Goal: Transaction & Acquisition: Purchase product/service

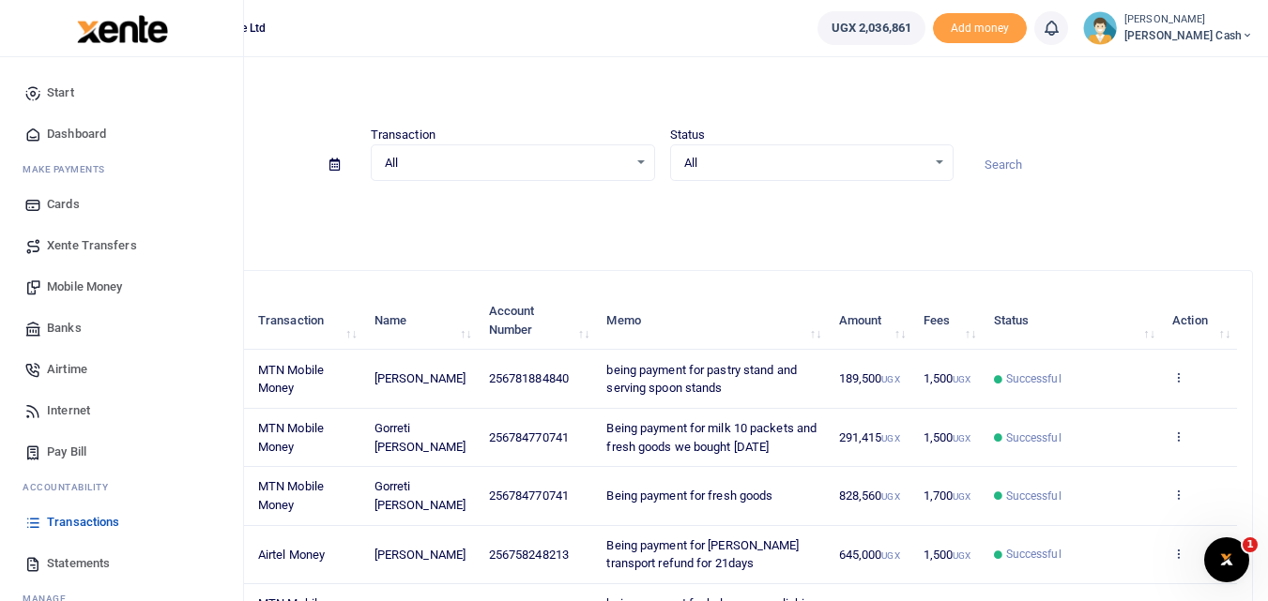
click at [95, 286] on span "Mobile Money" at bounding box center [84, 287] width 75 height 19
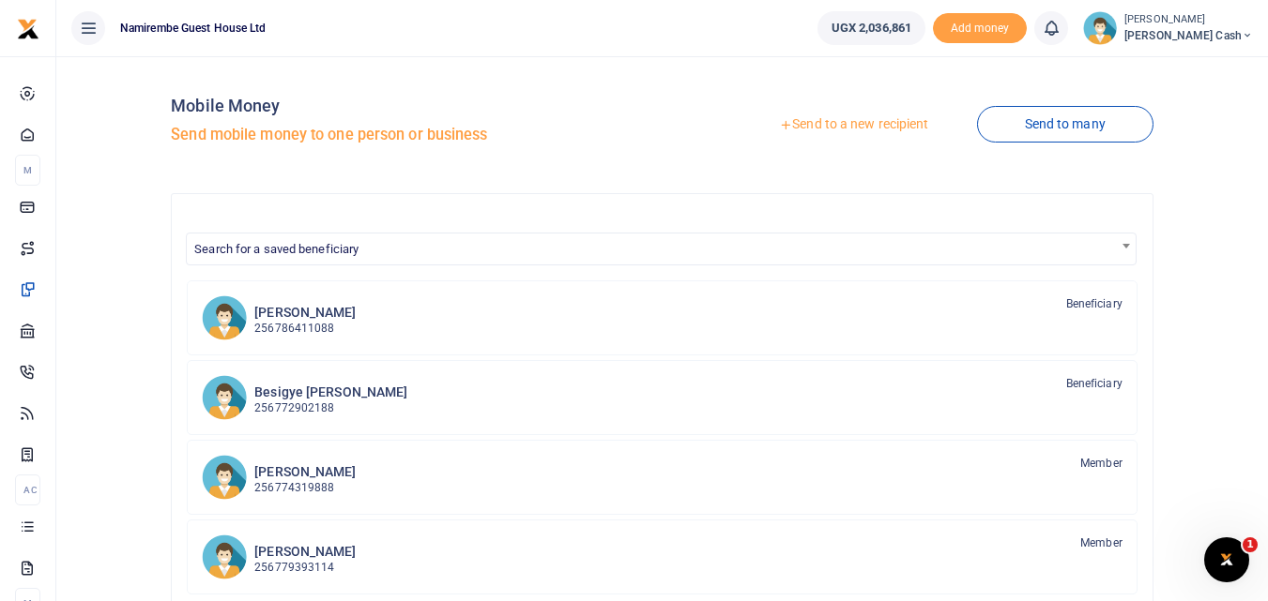
click at [857, 127] on link "Send to a new recipient" at bounding box center [853, 125] width 245 height 34
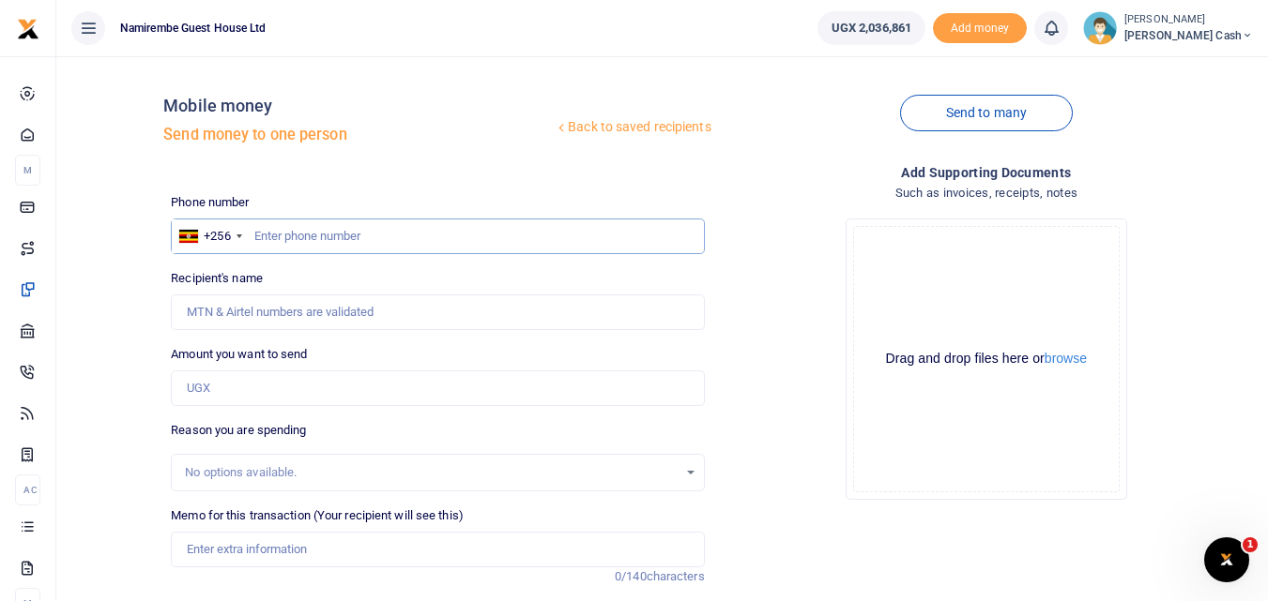
click at [256, 236] on input "text" at bounding box center [437, 237] width 533 height 36
type input "0774834901"
type input "Betty Nampija"
type input "0774834901"
click at [210, 391] on input "Amount you want to send" at bounding box center [437, 389] width 533 height 36
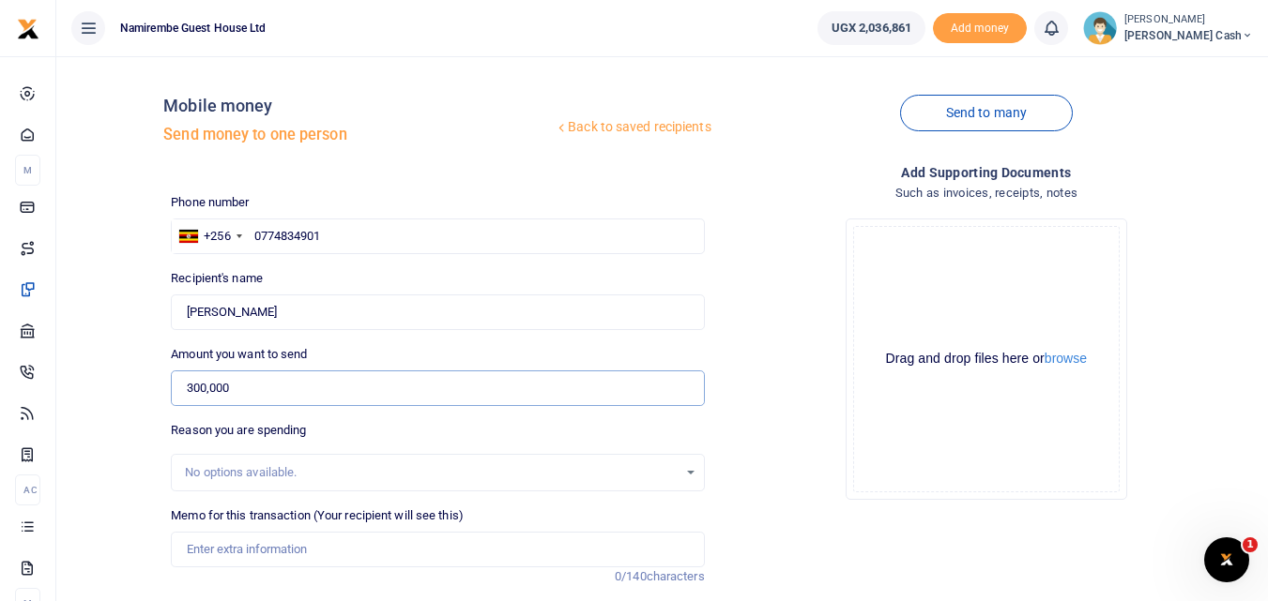
type input "300,000"
click at [211, 547] on input "Memo for this transaction (Your recipient will see this)" at bounding box center [437, 550] width 533 height 36
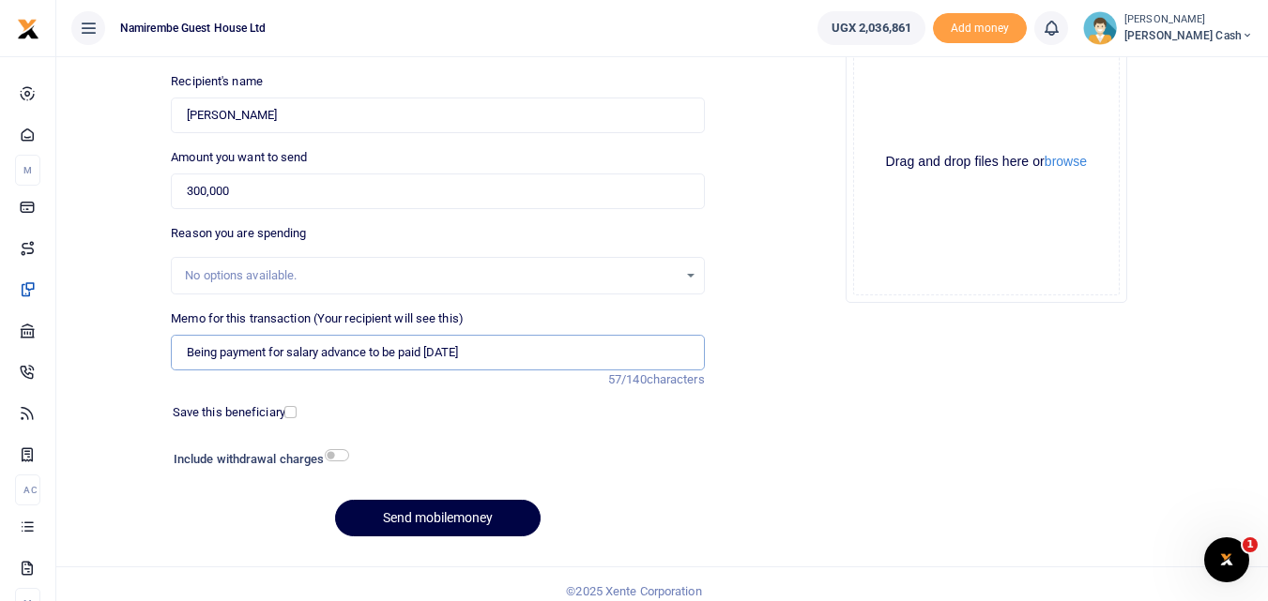
scroll to position [211, 0]
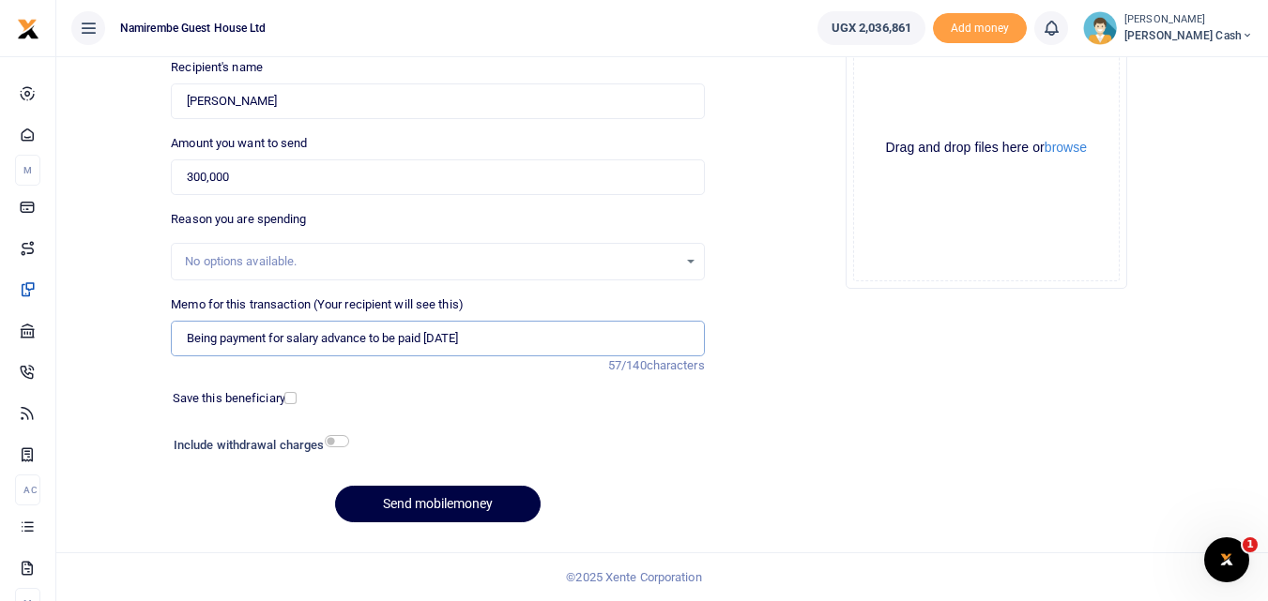
type input "Being payment for salary advance to be paid [DATE]"
click at [340, 437] on input "checkbox" at bounding box center [337, 441] width 24 height 12
checkbox input "true"
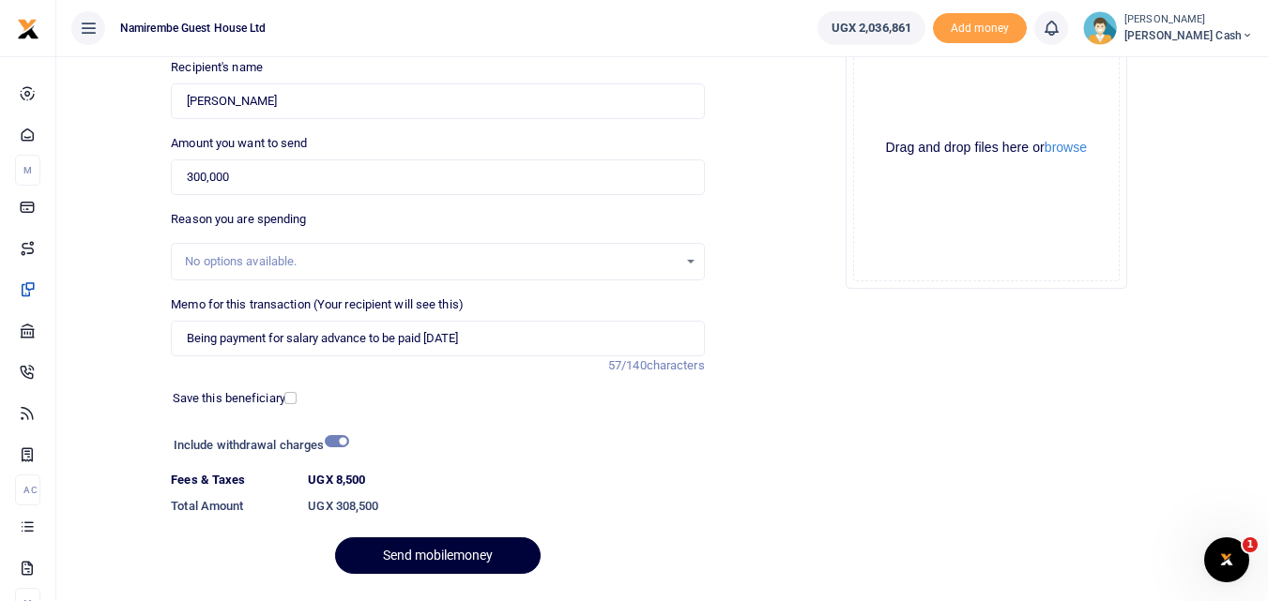
click at [447, 551] on button "Send mobilemoney" at bounding box center [437, 556] width 205 height 37
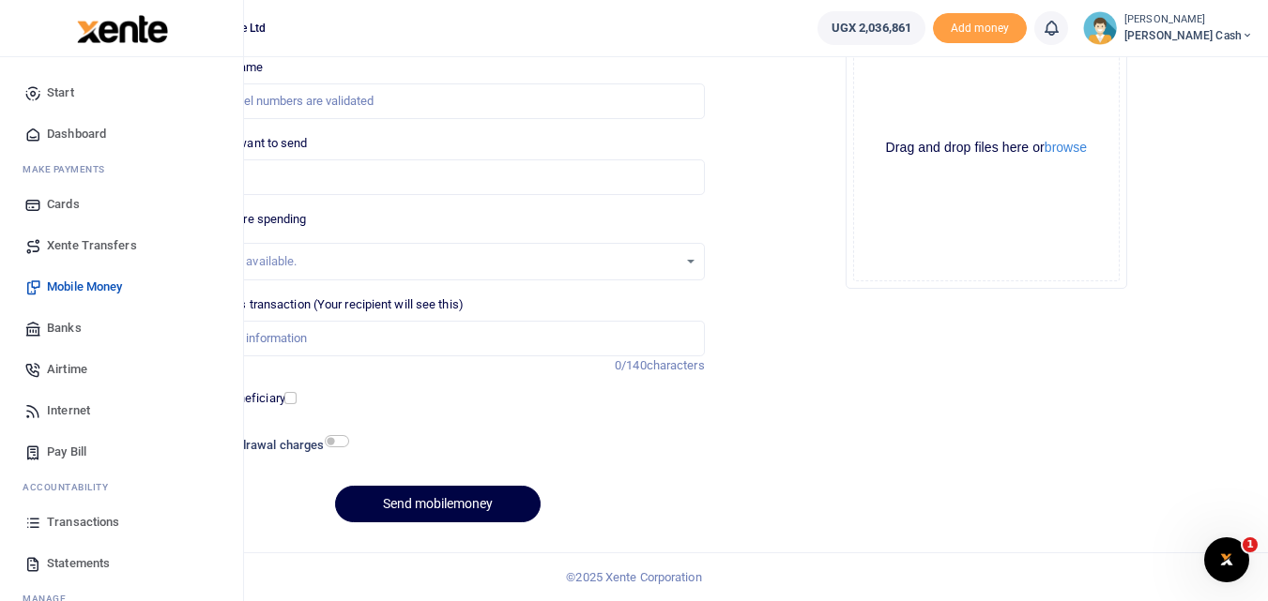
click at [69, 524] on span "Transactions" at bounding box center [83, 522] width 72 height 19
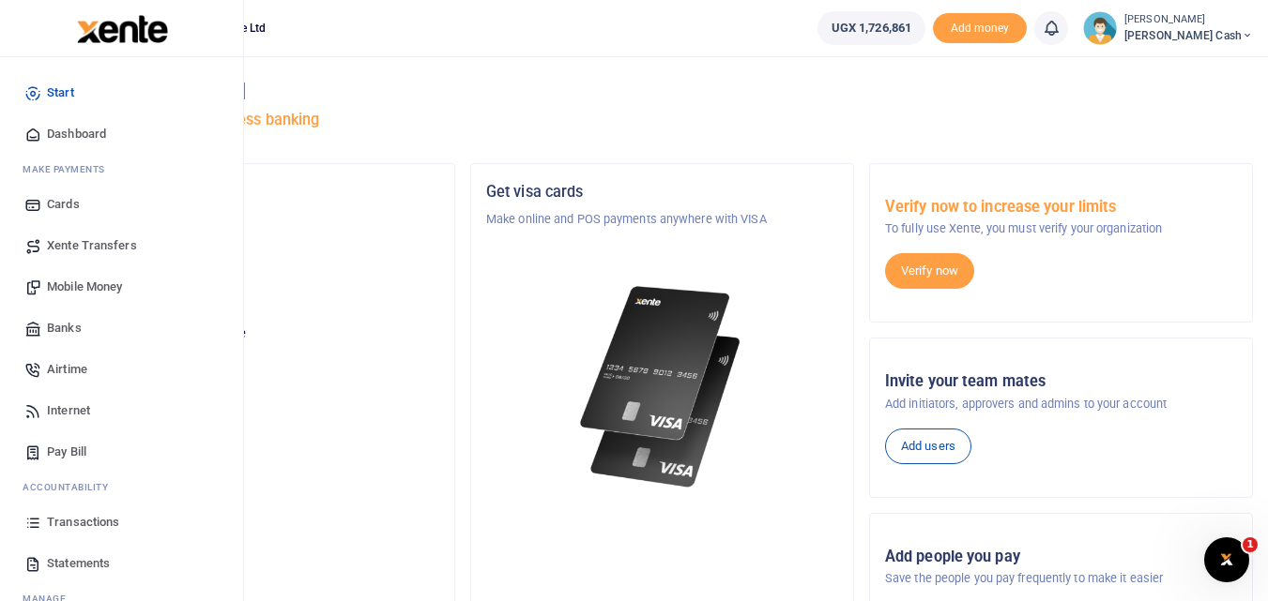
click at [95, 283] on span "Mobile Money" at bounding box center [84, 287] width 75 height 19
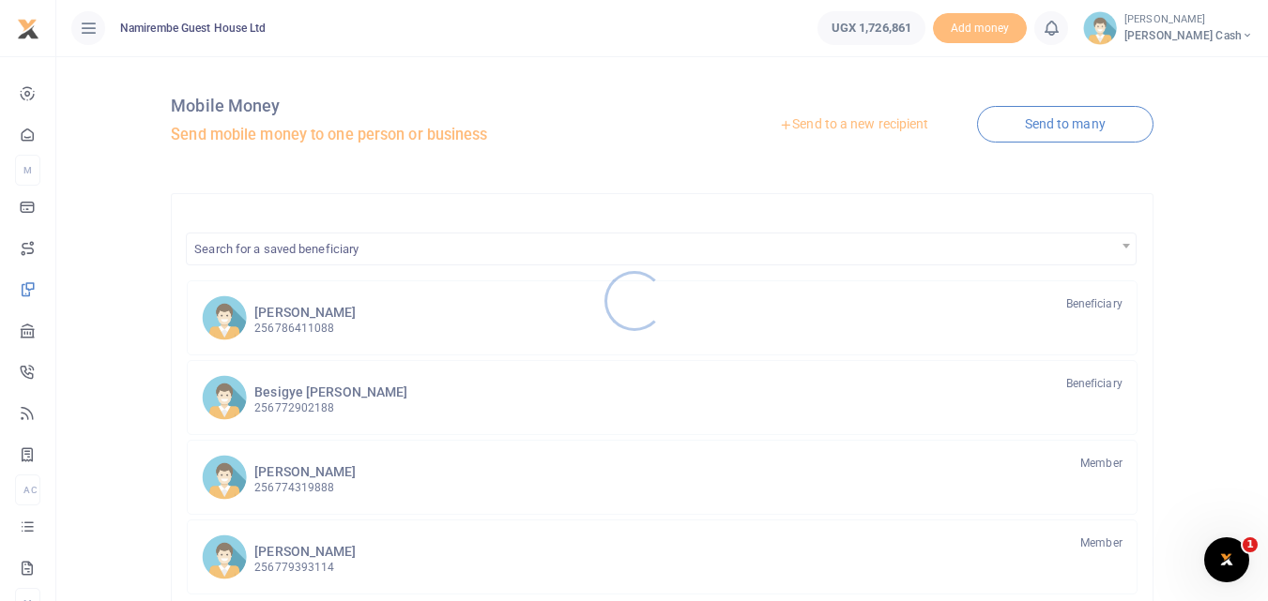
click at [851, 125] on div at bounding box center [634, 300] width 1268 height 601
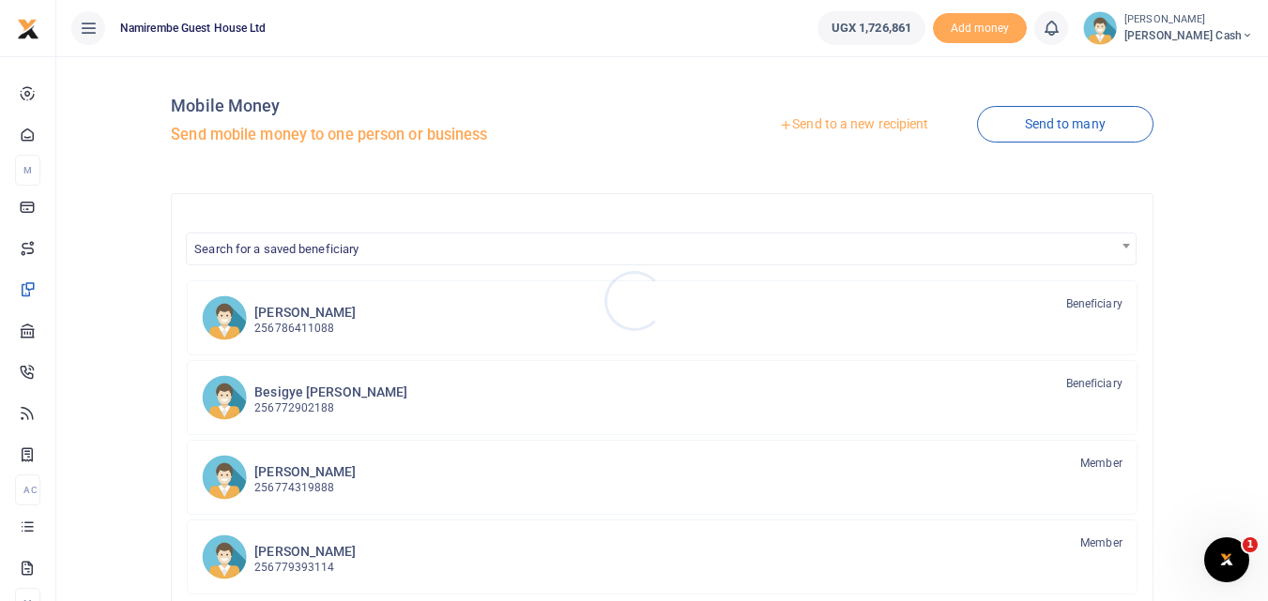
click at [851, 125] on div at bounding box center [634, 300] width 1268 height 601
click at [855, 122] on link "Send to a new recipient" at bounding box center [853, 125] width 245 height 34
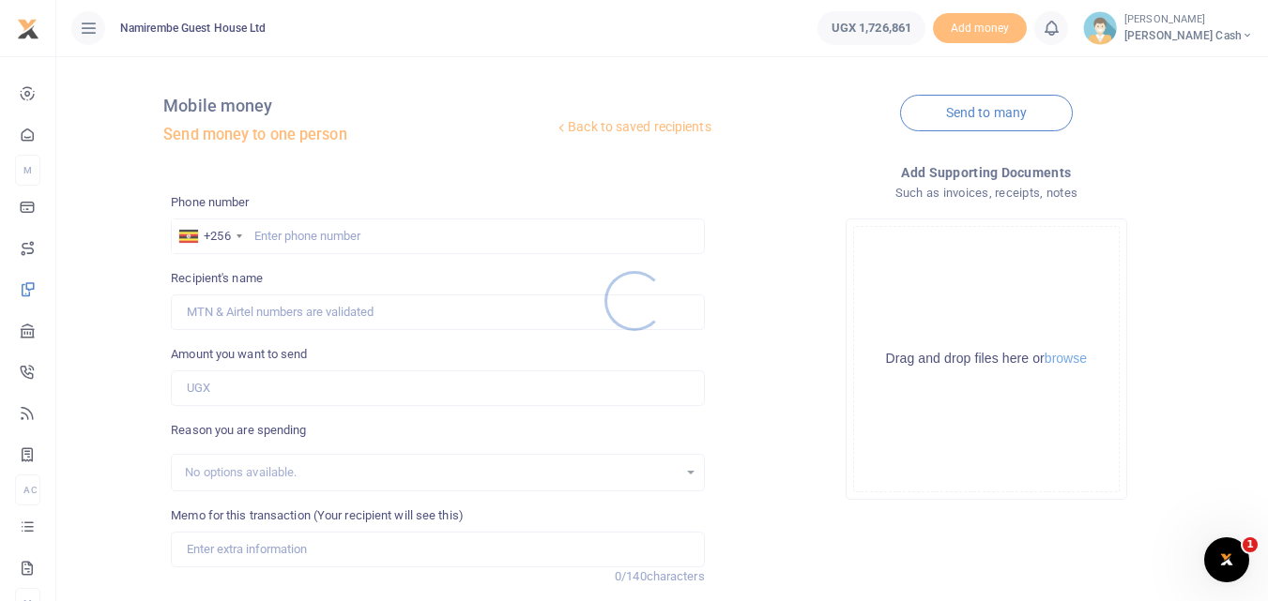
drag, startPoint x: 280, startPoint y: 232, endPoint x: 252, endPoint y: 236, distance: 27.6
click at [263, 235] on div at bounding box center [634, 300] width 1268 height 601
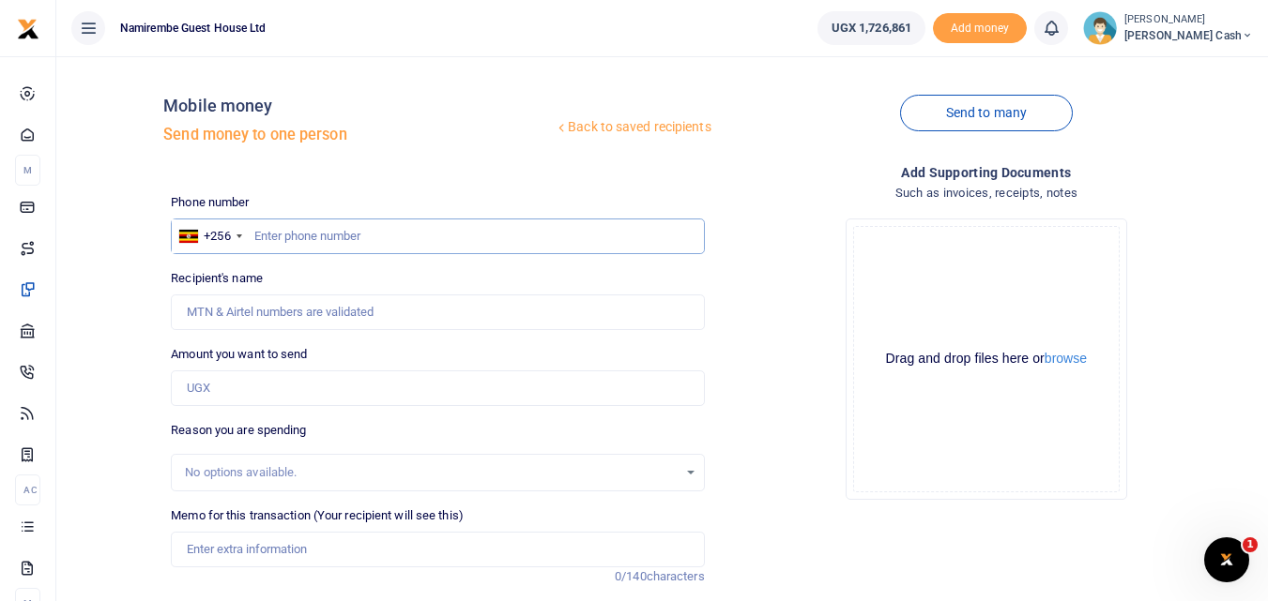
click at [268, 229] on input "text" at bounding box center [437, 237] width 533 height 36
type input "07"
click at [201, 385] on input "Amount you want to send" at bounding box center [437, 389] width 533 height 36
type input "100,000"
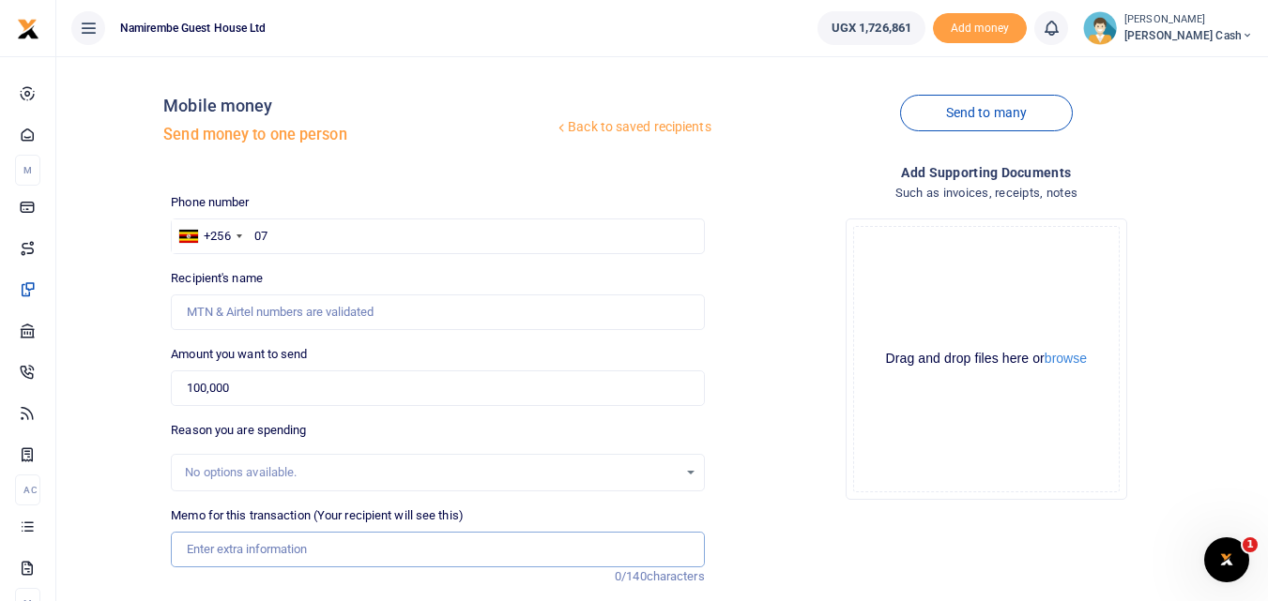
click at [198, 547] on input "Memo for this transaction (Your recipient will see this)" at bounding box center [437, 550] width 533 height 36
click at [234, 388] on input "100,000" at bounding box center [437, 389] width 533 height 36
type input "0"
type input "1"
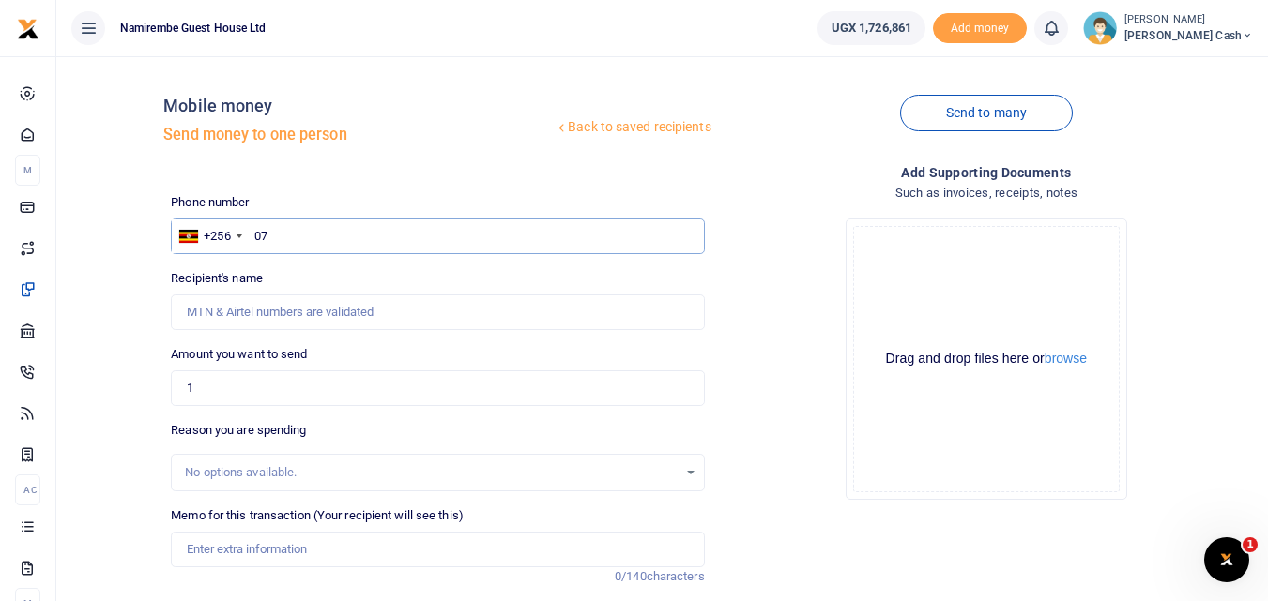
click at [273, 240] on input "07" at bounding box center [437, 237] width 533 height 36
click at [273, 239] on input "07" at bounding box center [437, 237] width 533 height 36
type input "0779181194"
type input "George Williams Nakibinge"
type input "0779181194"
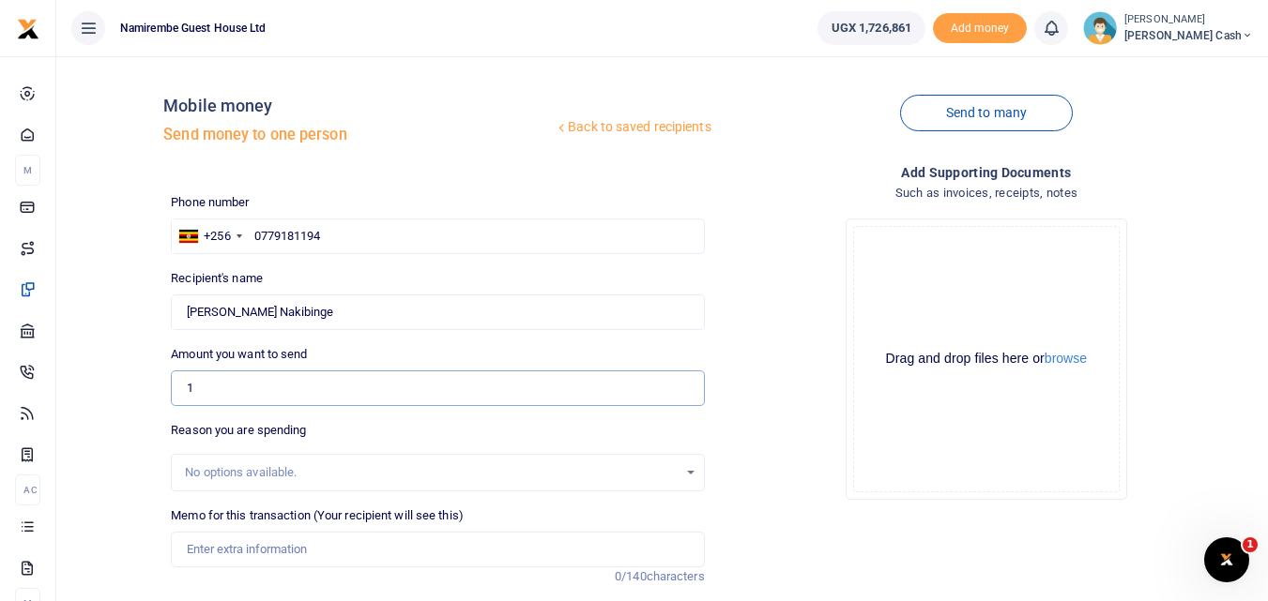
click at [202, 382] on input "1" at bounding box center [437, 389] width 533 height 36
type input "91,000"
click at [191, 543] on input "Memo for this transaction (Your recipient will see this)" at bounding box center [437, 550] width 533 height 36
type input "Being payment for"
click at [291, 234] on input "text" at bounding box center [437, 237] width 533 height 36
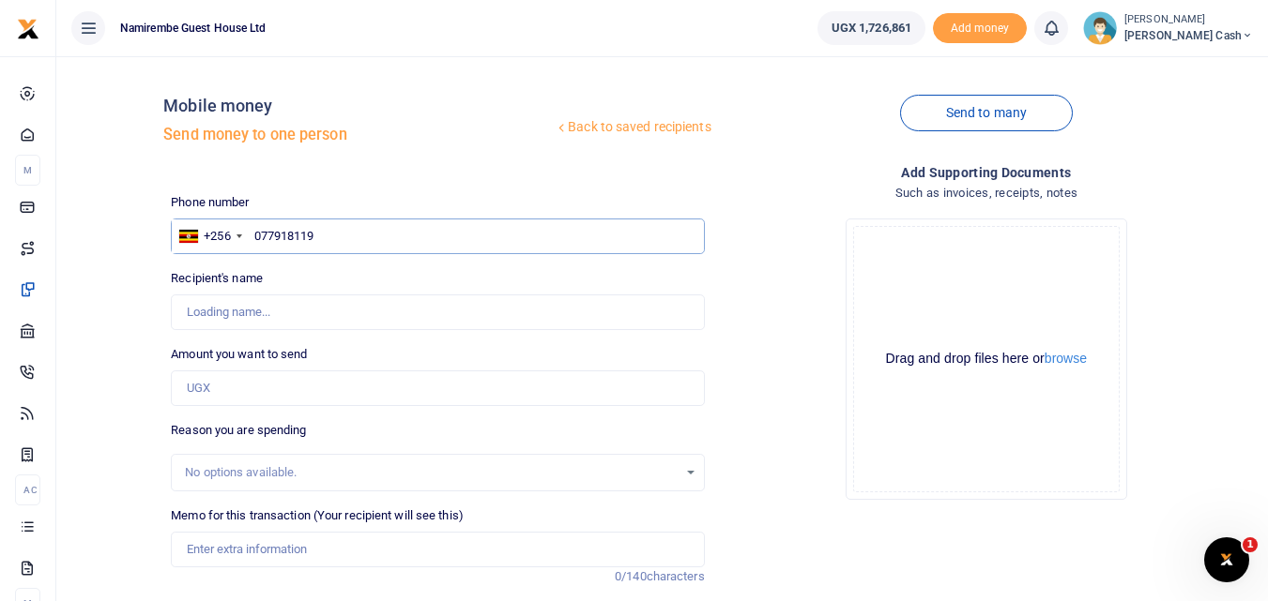
type input "0779181194"
type input "[PERSON_NAME] Nakibinge"
type input "0779181194"
click at [203, 391] on input "Amount you want to send" at bounding box center [437, 389] width 533 height 36
type input "91,000"
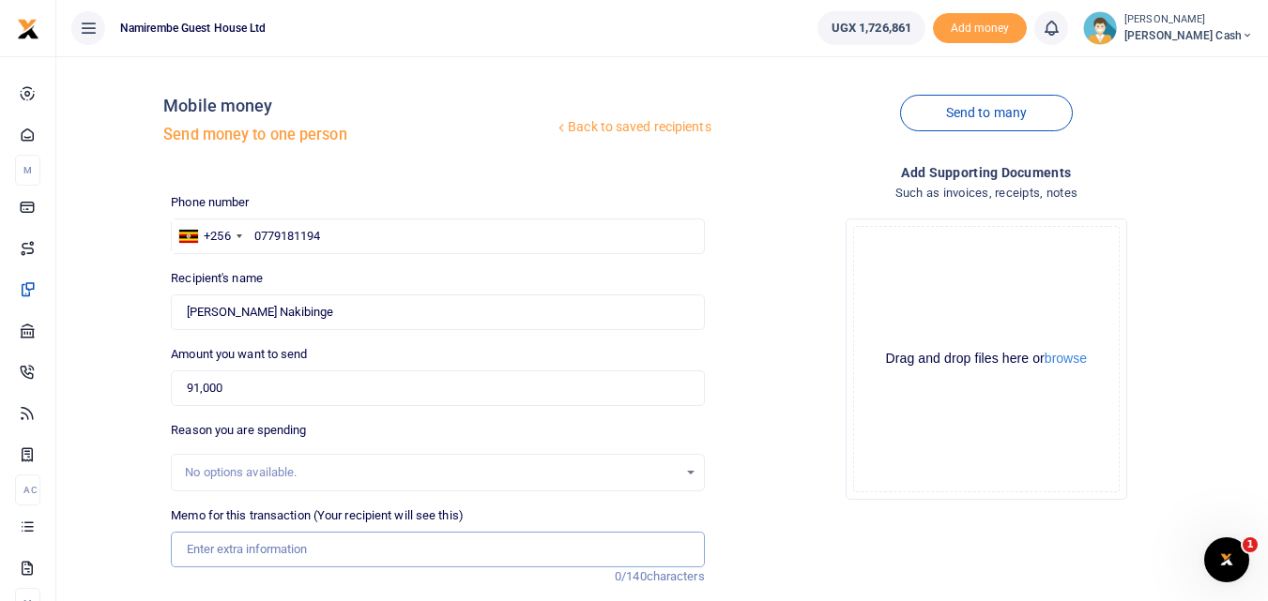
click at [202, 552] on input "Memo for this transaction (Your recipient will see this)" at bounding box center [437, 550] width 533 height 36
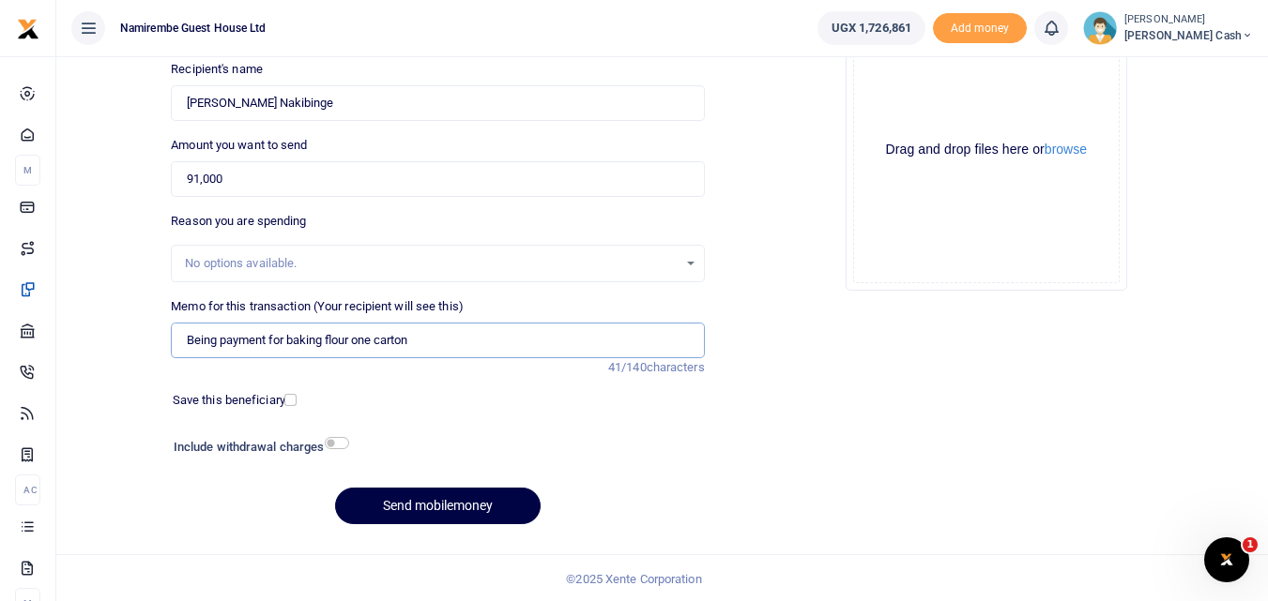
scroll to position [211, 0]
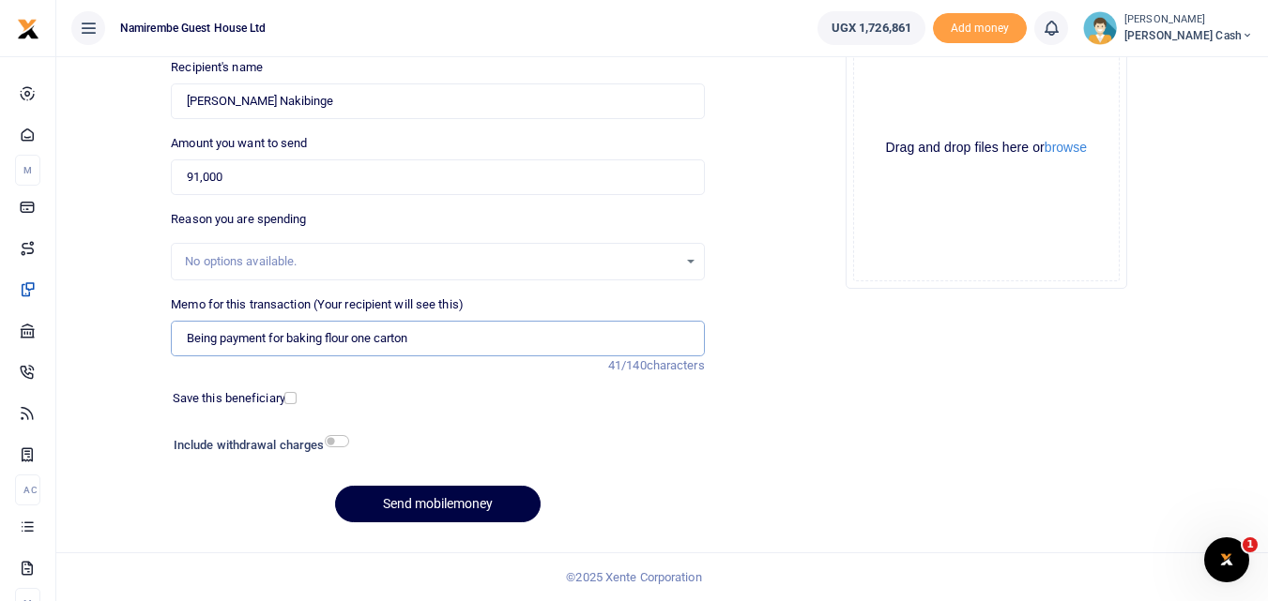
type input "Being payment for baking flour one carton"
click at [340, 435] on input "checkbox" at bounding box center [337, 441] width 24 height 12
checkbox input "true"
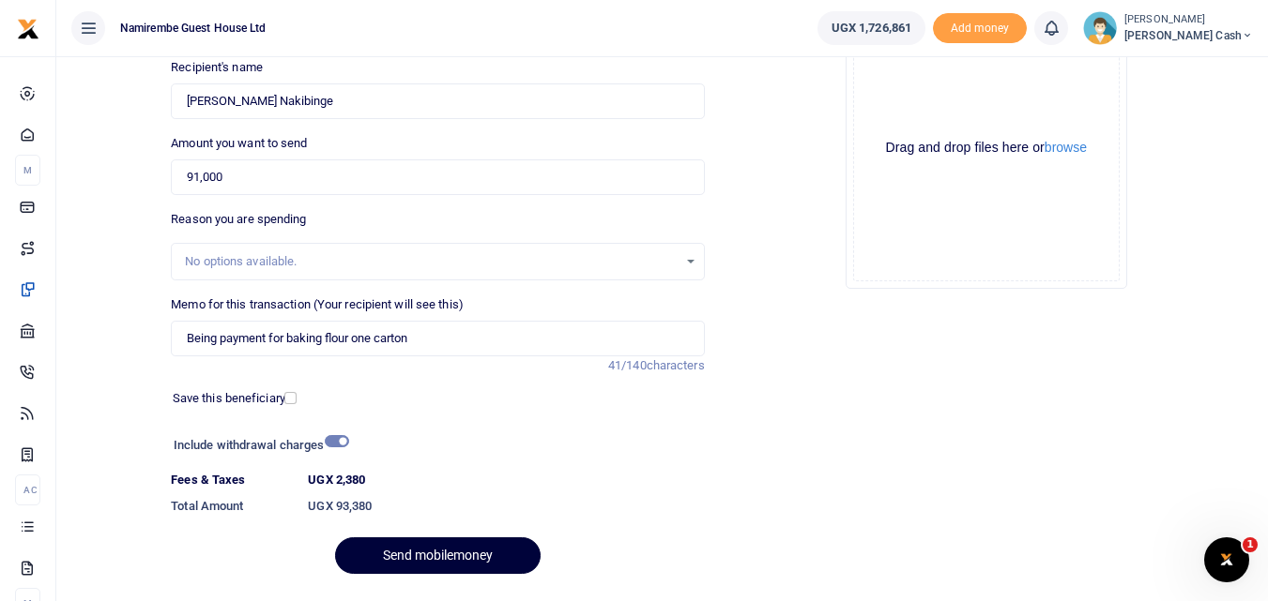
click at [434, 554] on button "Send mobilemoney" at bounding box center [437, 556] width 205 height 37
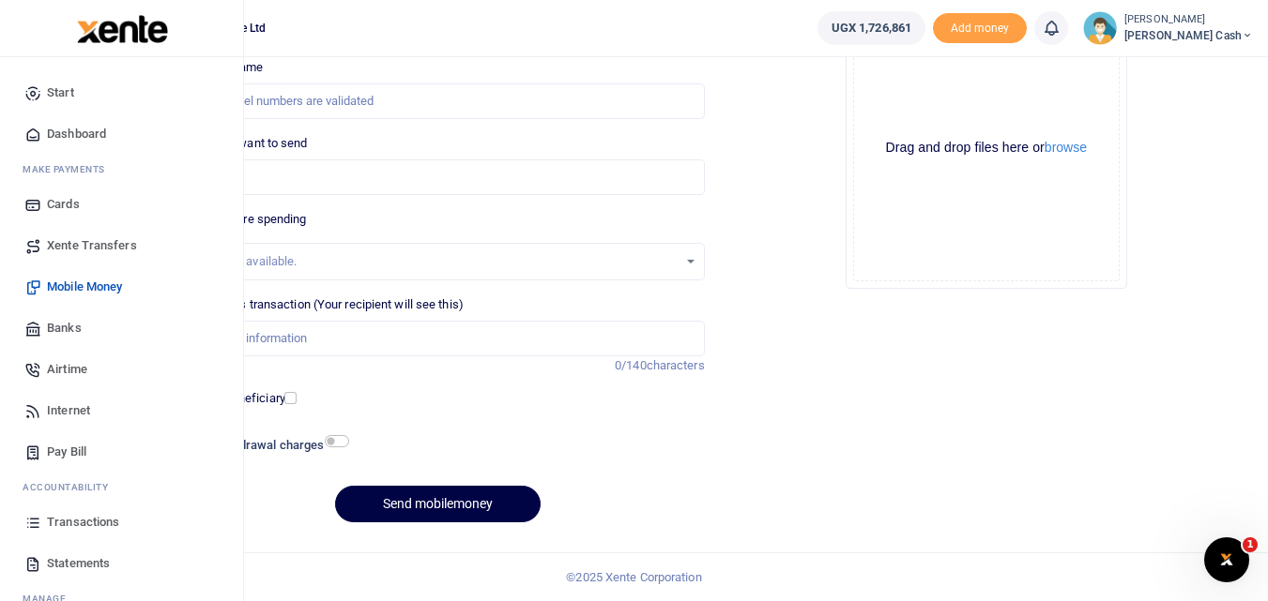
click at [86, 525] on span "Transactions" at bounding box center [83, 522] width 72 height 19
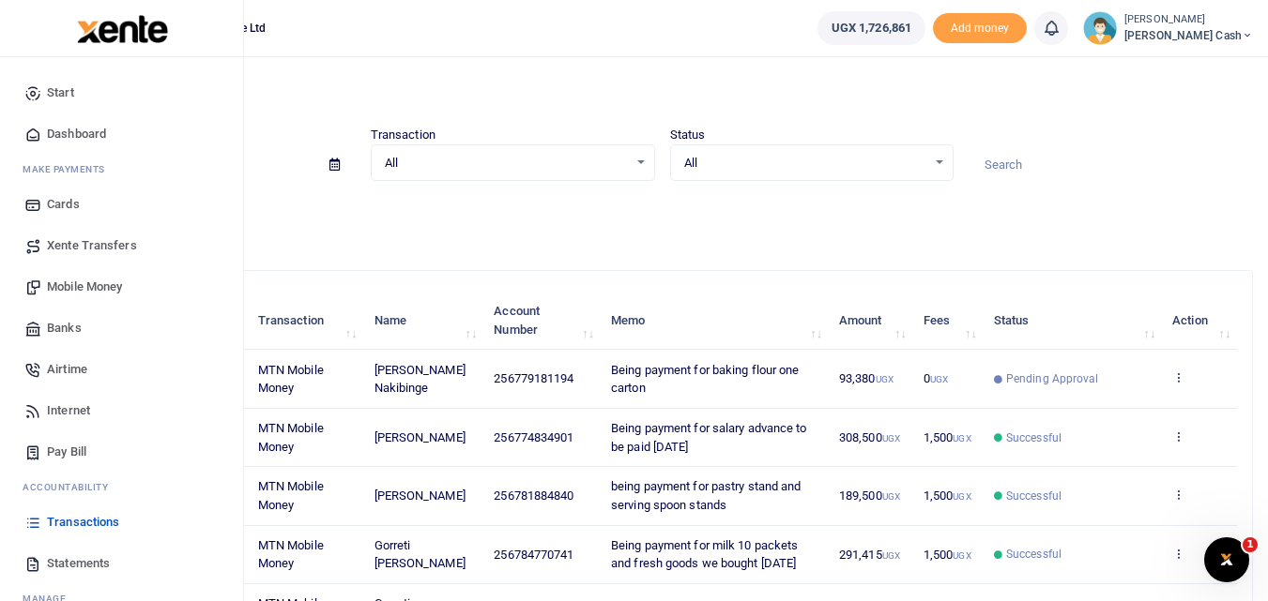
click at [79, 519] on span "Transactions" at bounding box center [83, 522] width 72 height 19
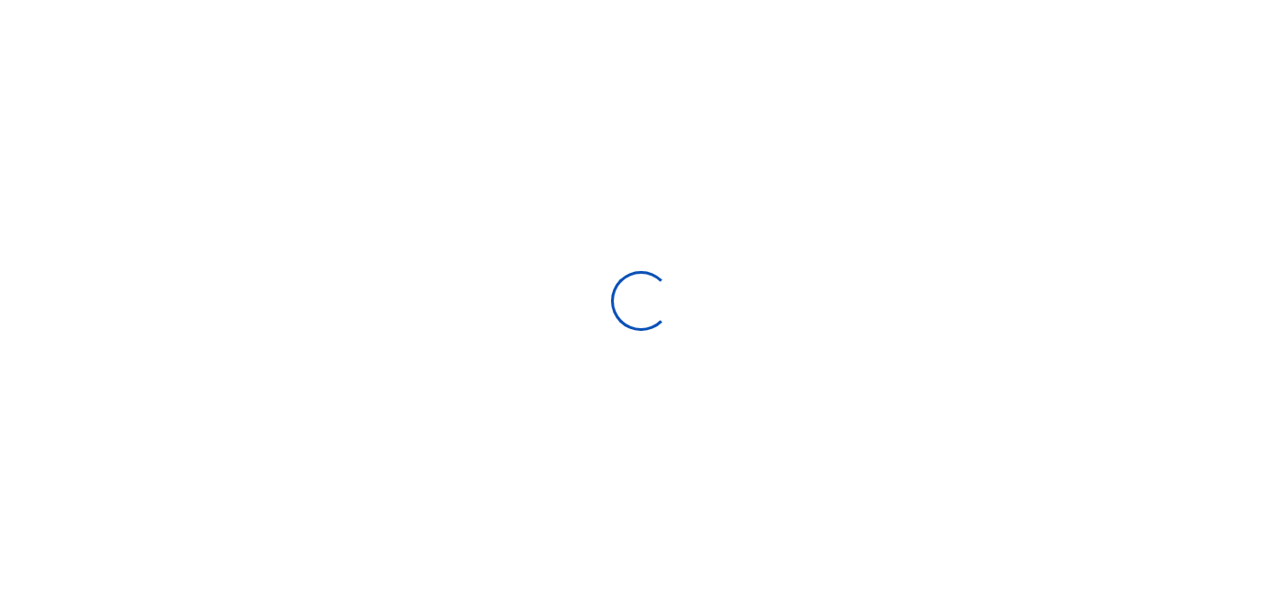
select select
type input "[DATE] - [DATE]"
